Goal: Task Accomplishment & Management: Complete application form

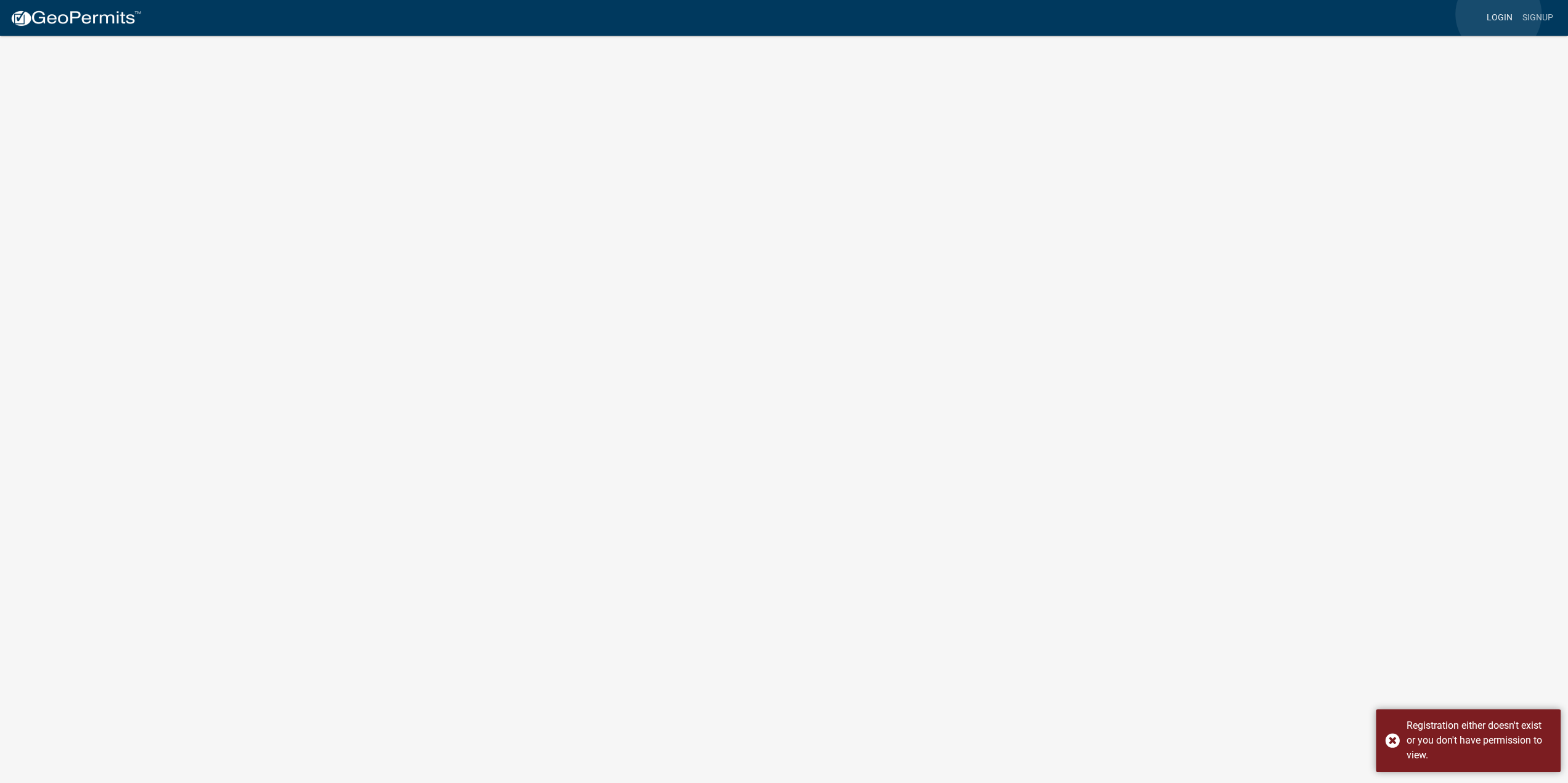
click at [1499, 14] on link "Login" at bounding box center [1499, 17] width 36 height 23
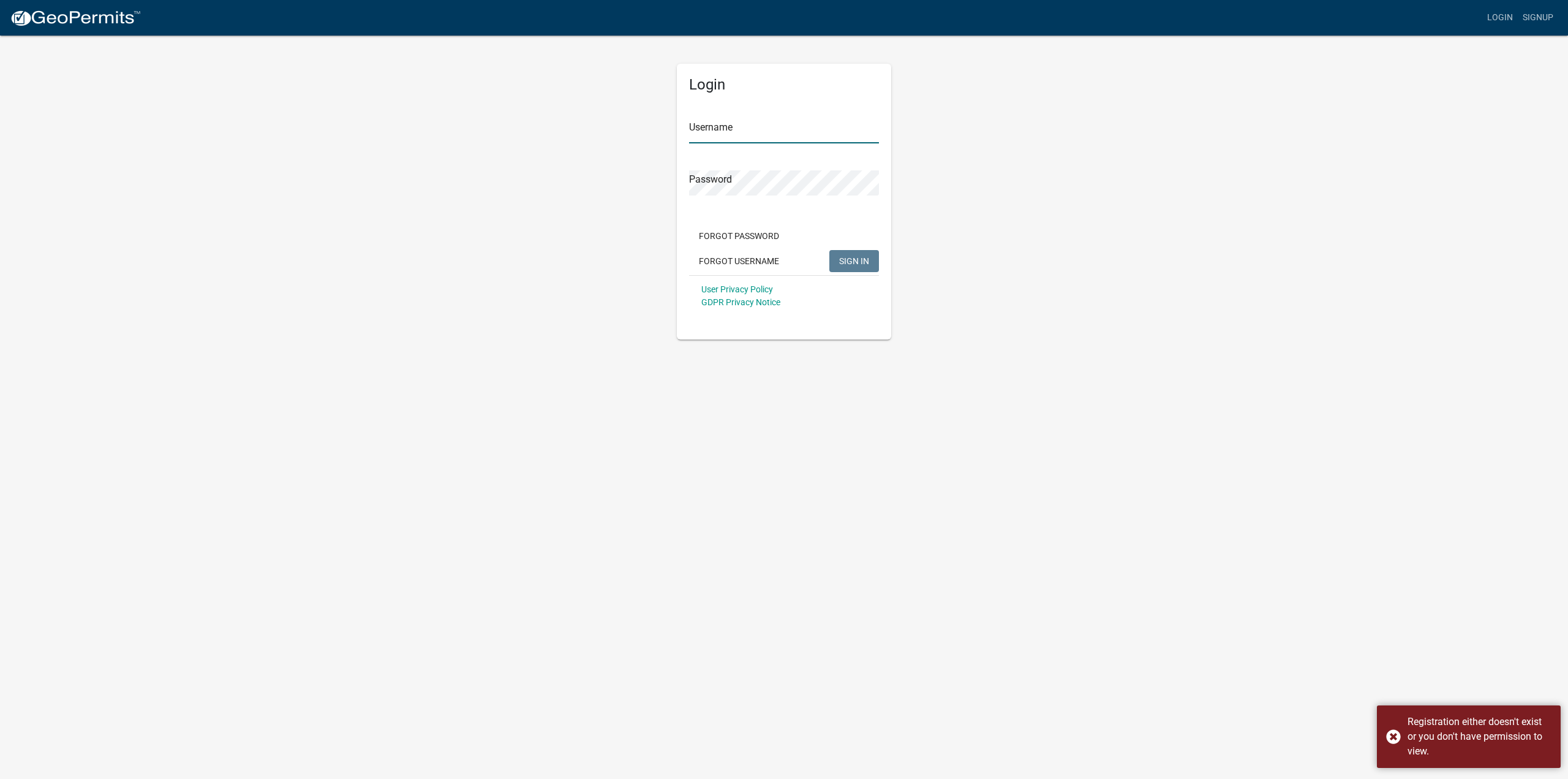
type input "[PERSON_NAME]"
click at [863, 253] on button "SIGN IN" at bounding box center [854, 261] width 49 height 22
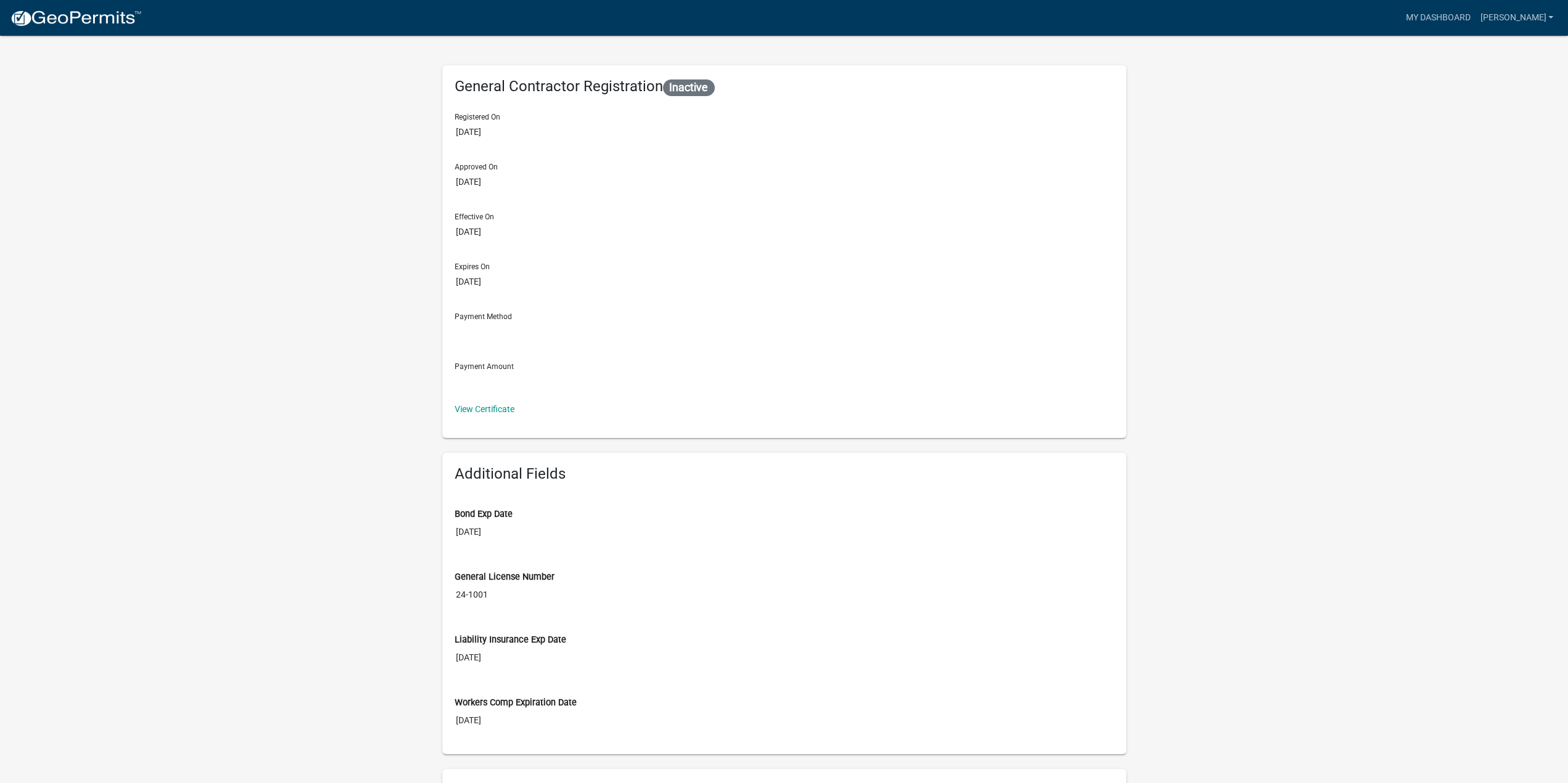
select select "2026"
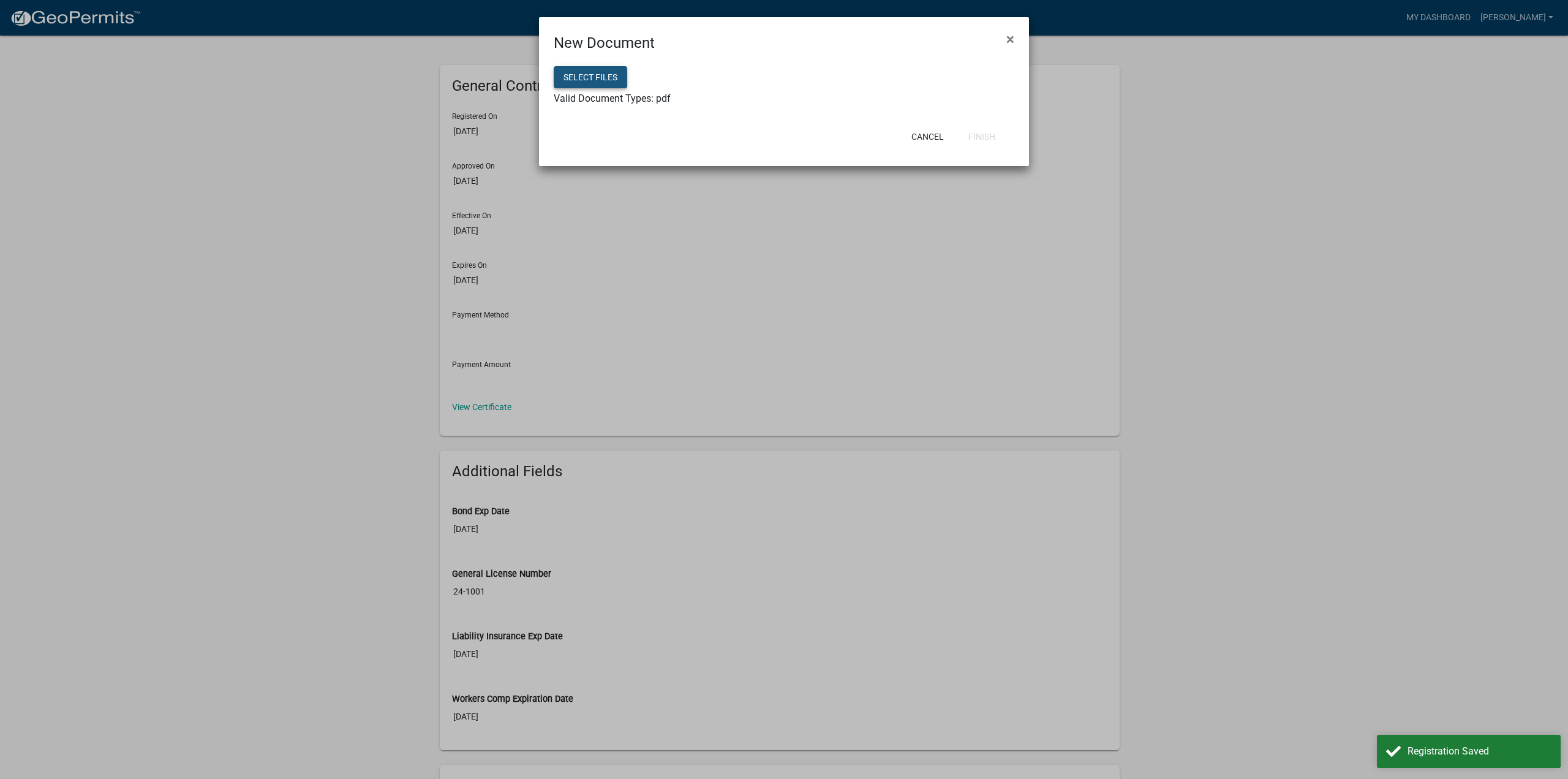
click at [586, 78] on button "Select files" at bounding box center [590, 77] width 73 height 22
click at [996, 133] on button "Finish" at bounding box center [982, 136] width 46 height 22
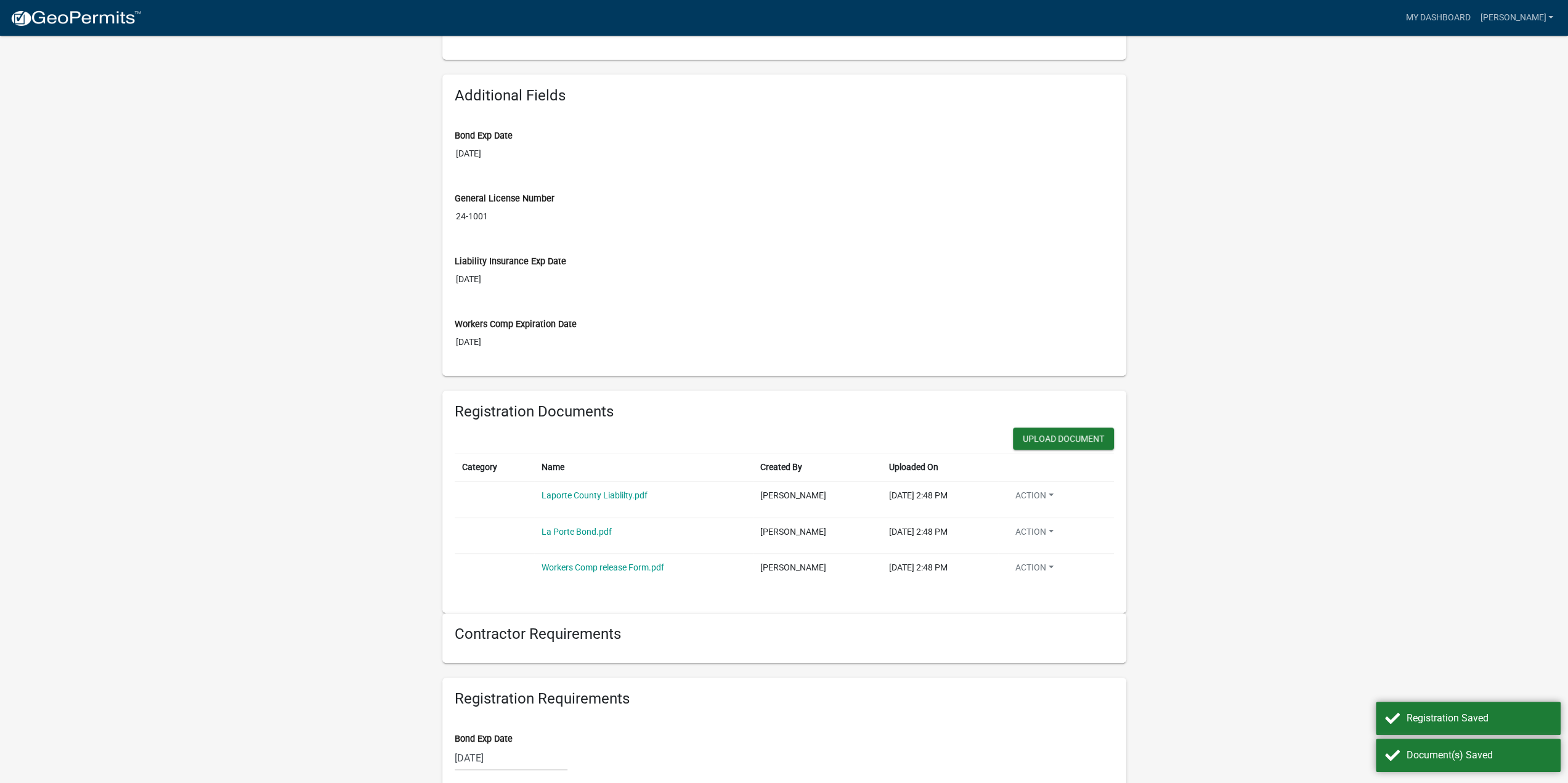
scroll to position [380, 0]
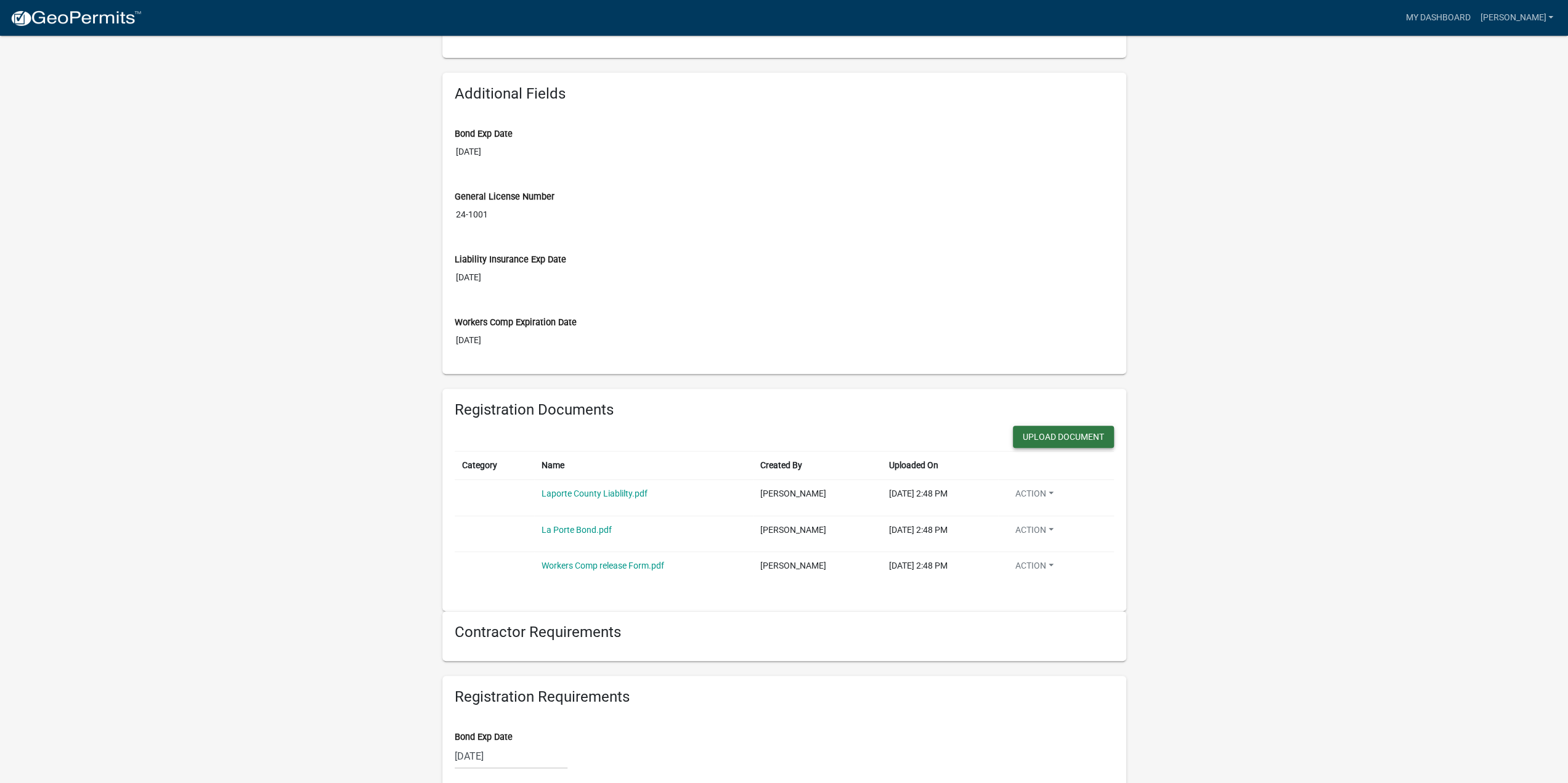
click at [1013, 437] on button "Upload Document" at bounding box center [1063, 437] width 101 height 22
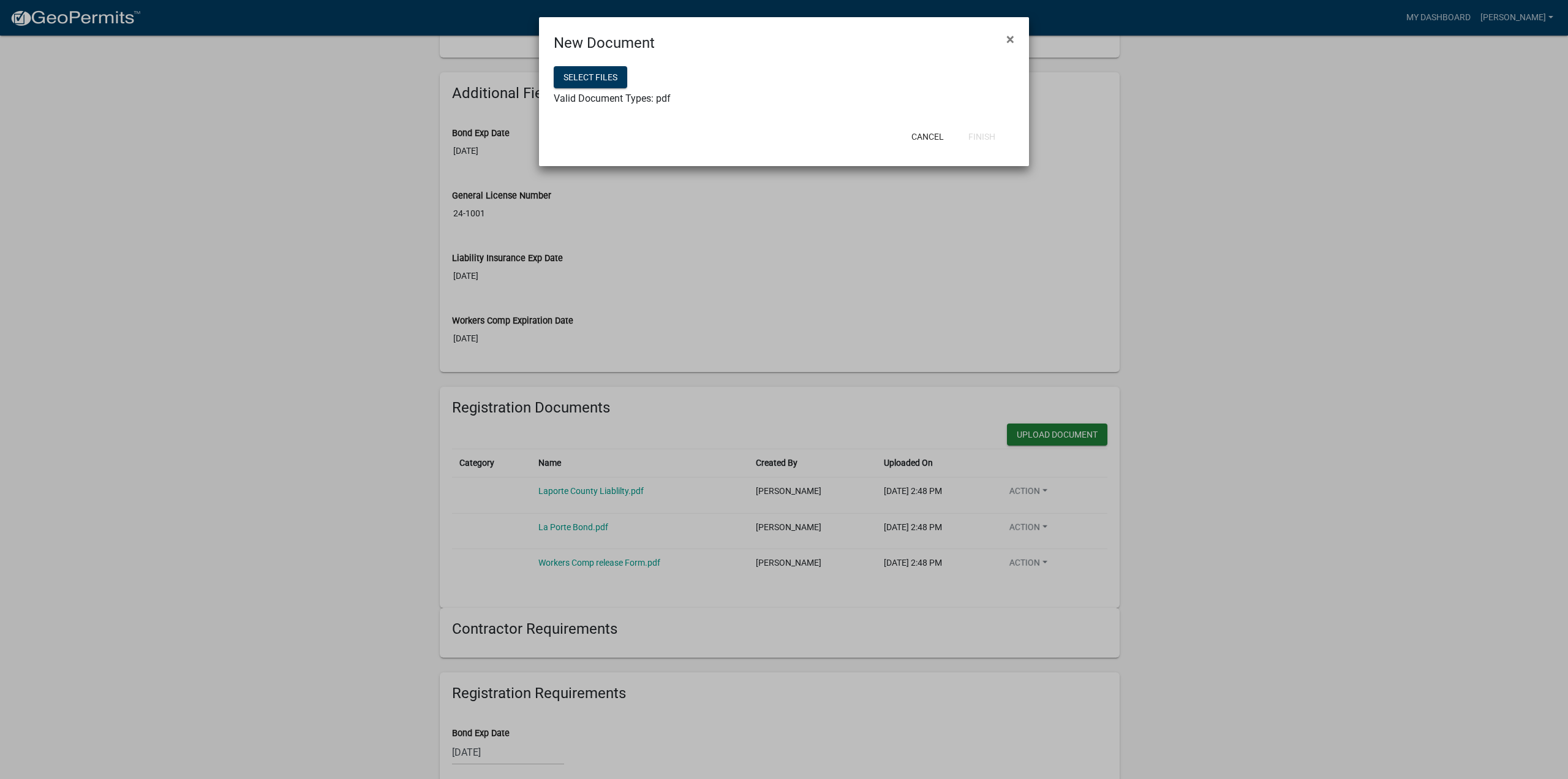
click at [620, 88] on div "Select files" at bounding box center [784, 78] width 460 height 25
click at [613, 75] on button "Select files" at bounding box center [590, 77] width 73 height 22
click at [977, 138] on button "Finish" at bounding box center [982, 136] width 46 height 22
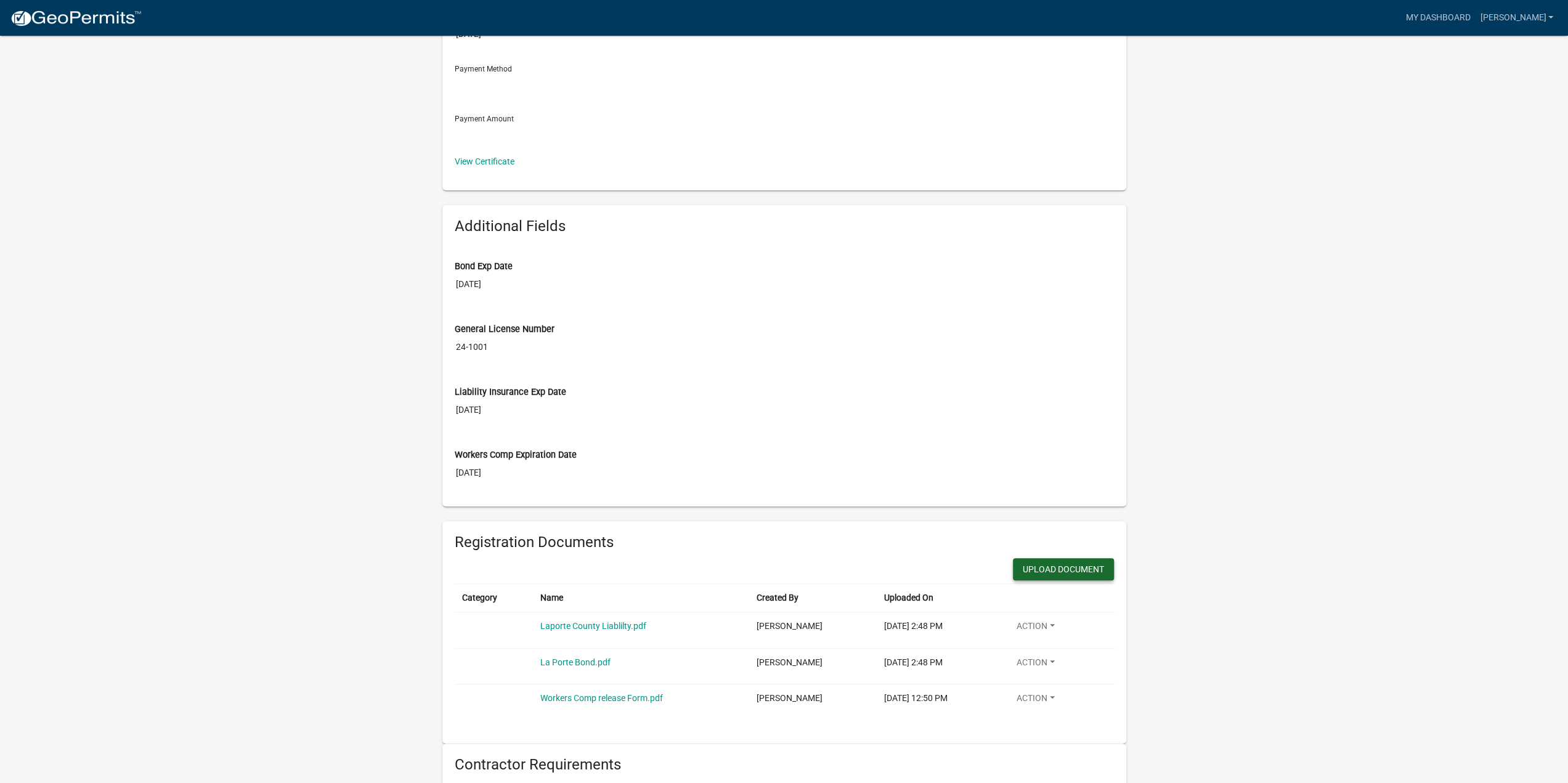
scroll to position [195, 0]
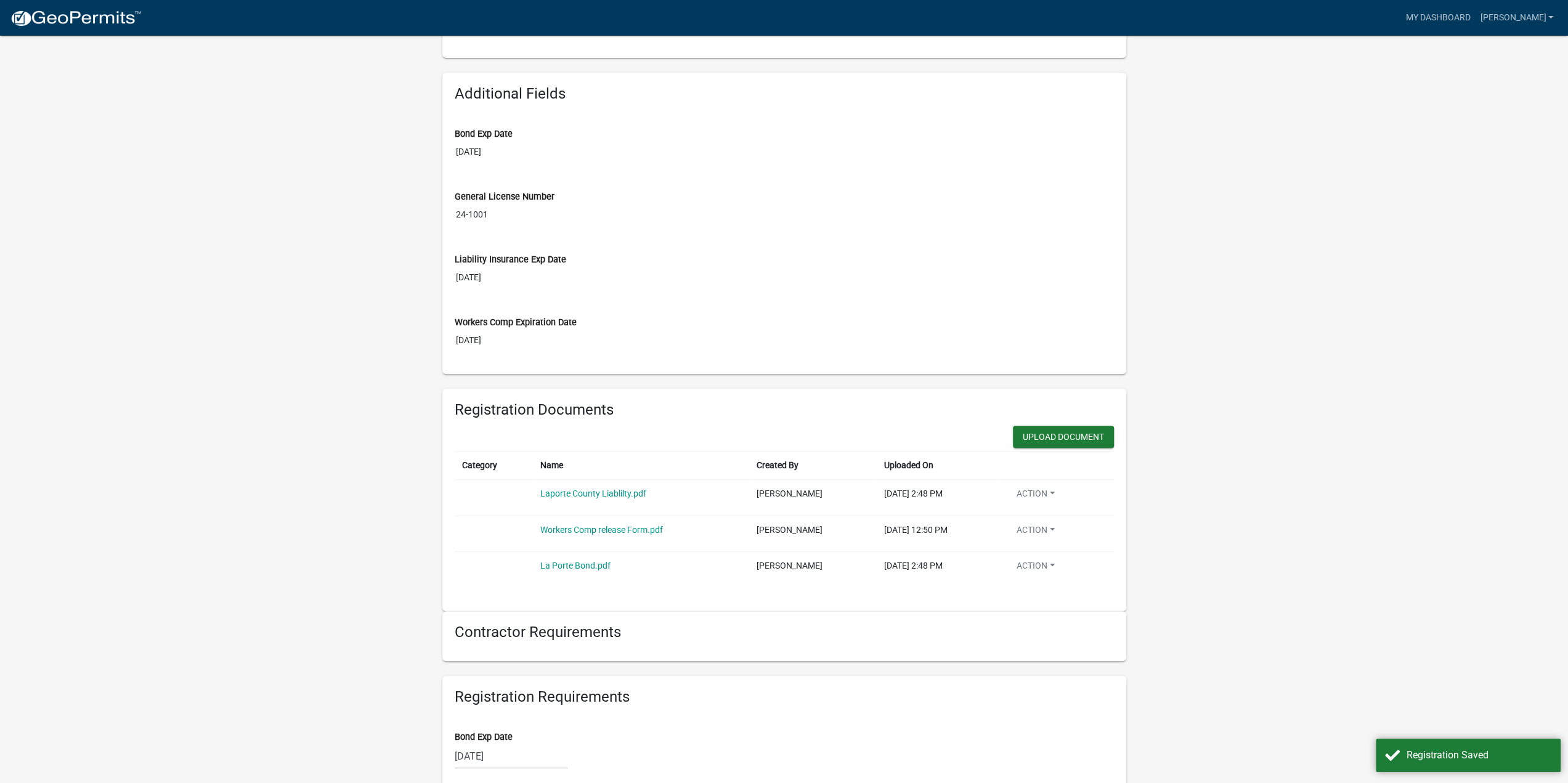
scroll to position [133, 0]
